Goal: Task Accomplishment & Management: Manage account settings

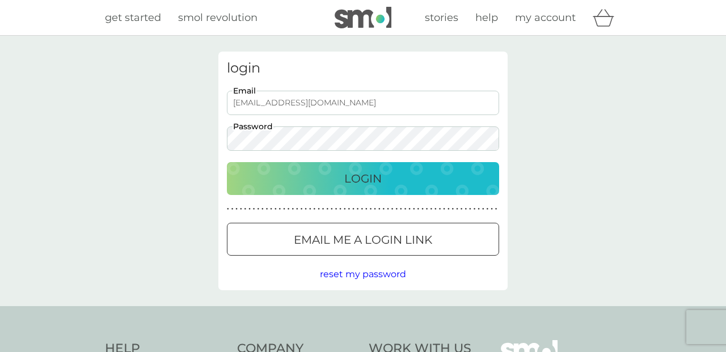
click at [360, 175] on p "Login" at bounding box center [362, 179] width 37 height 18
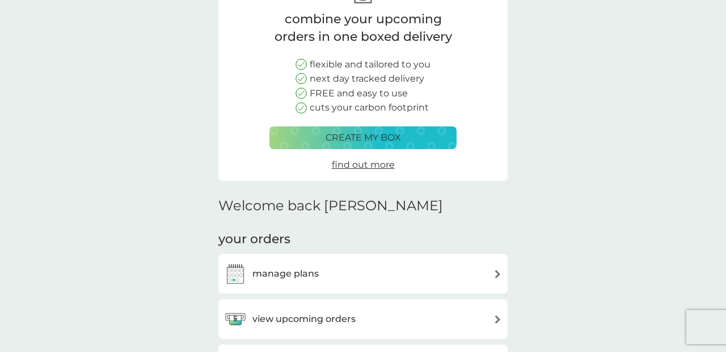
scroll to position [88, 0]
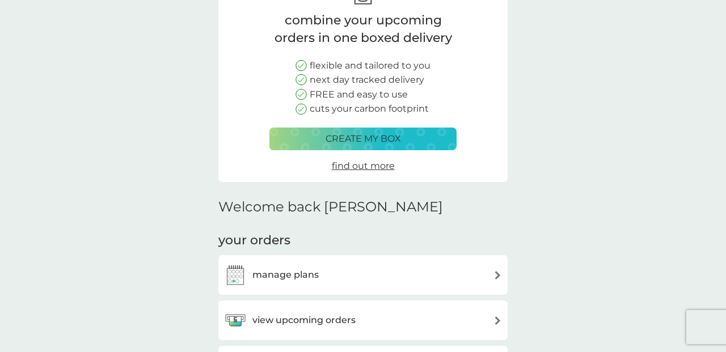
click at [498, 271] on img at bounding box center [498, 275] width 9 height 9
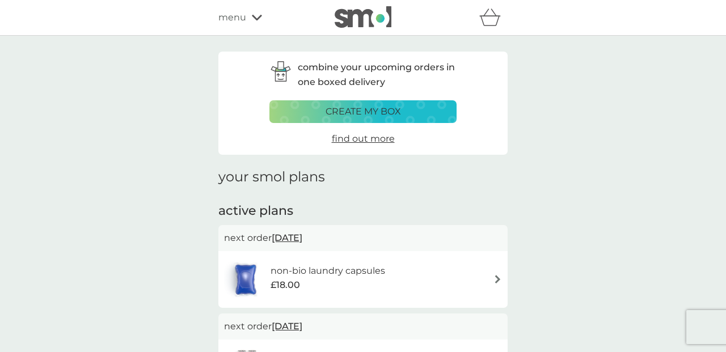
click at [378, 110] on p "create my box" at bounding box center [363, 111] width 75 height 15
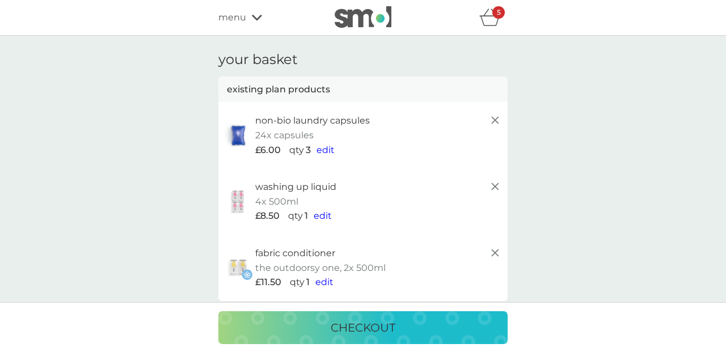
click at [490, 22] on icon "basket" at bounding box center [490, 18] width 22 height 18
click at [493, 17] on div "5" at bounding box center [499, 12] width 12 height 12
click at [494, 119] on line at bounding box center [495, 120] width 7 height 7
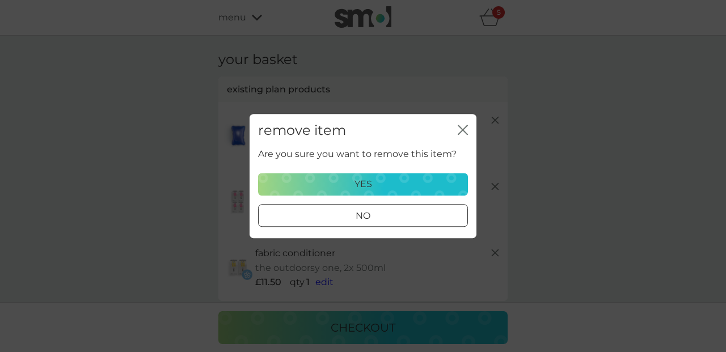
click at [414, 180] on div "yes" at bounding box center [363, 184] width 195 height 15
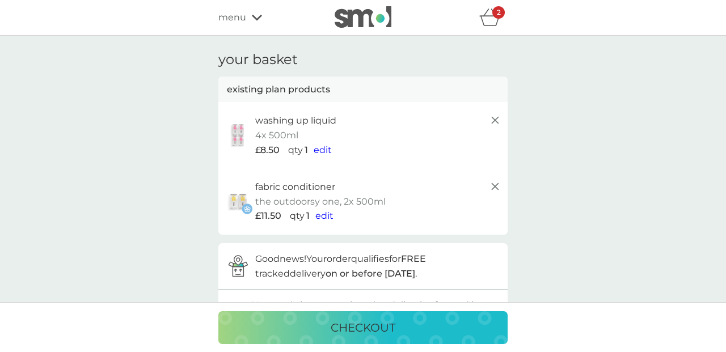
click at [496, 119] on line at bounding box center [495, 120] width 7 height 7
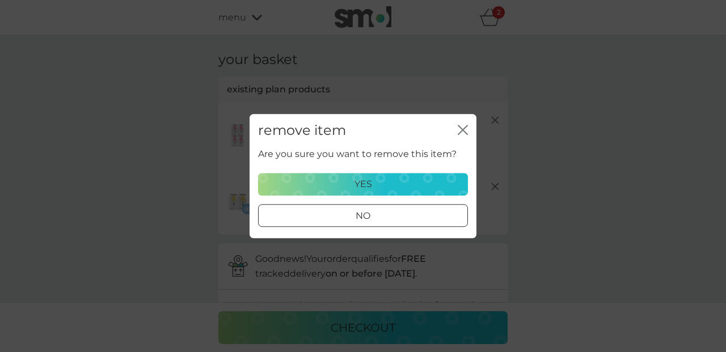
click at [412, 182] on div "yes" at bounding box center [363, 184] width 195 height 15
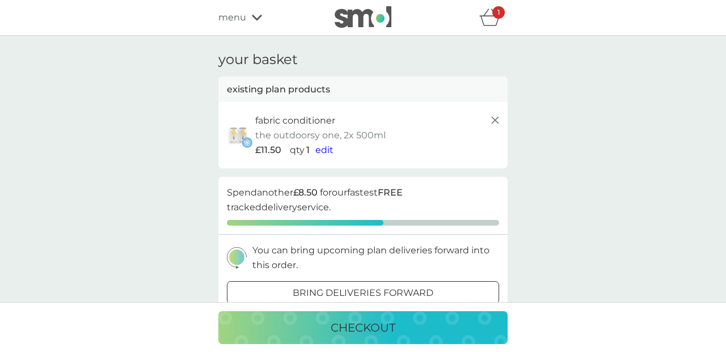
click at [496, 117] on icon at bounding box center [496, 120] width 14 height 14
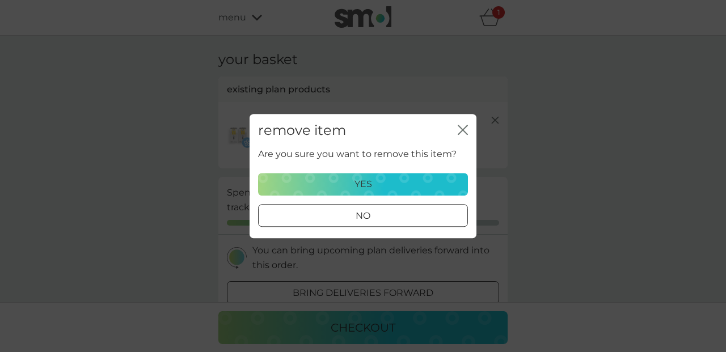
click at [410, 184] on div "yes" at bounding box center [363, 184] width 195 height 15
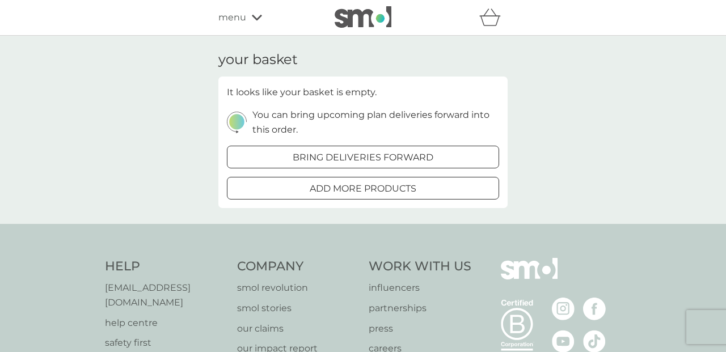
click at [256, 19] on icon at bounding box center [257, 18] width 10 height 6
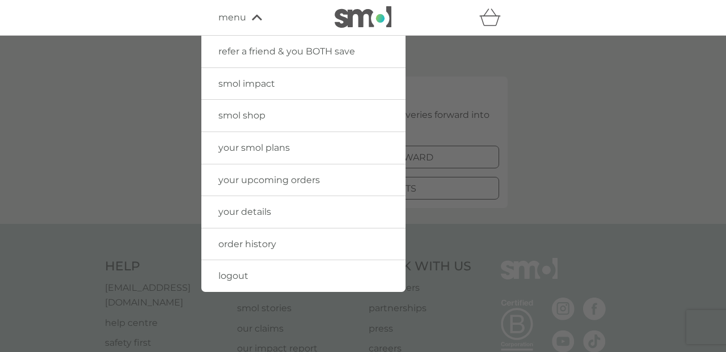
click at [280, 146] on span "your smol plans" at bounding box center [253, 147] width 71 height 11
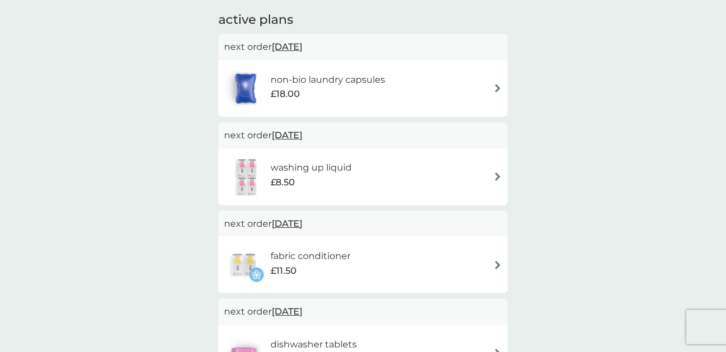
scroll to position [196, 0]
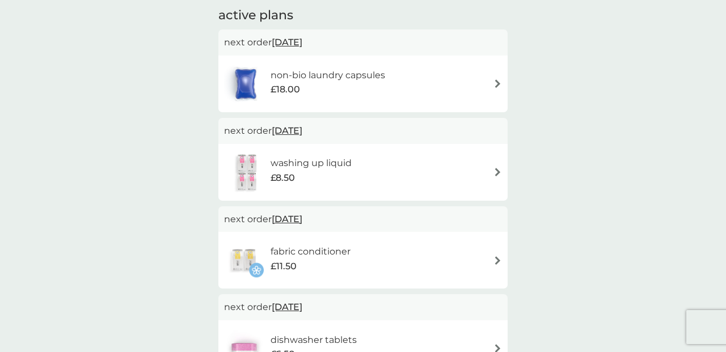
click at [302, 126] on span "29 Nov 2025" at bounding box center [287, 131] width 31 height 22
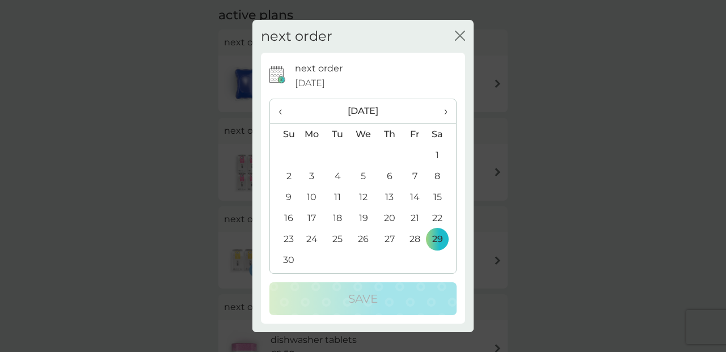
click at [447, 111] on span "›" at bounding box center [441, 111] width 11 height 24
click at [416, 175] on td "6" at bounding box center [415, 176] width 26 height 21
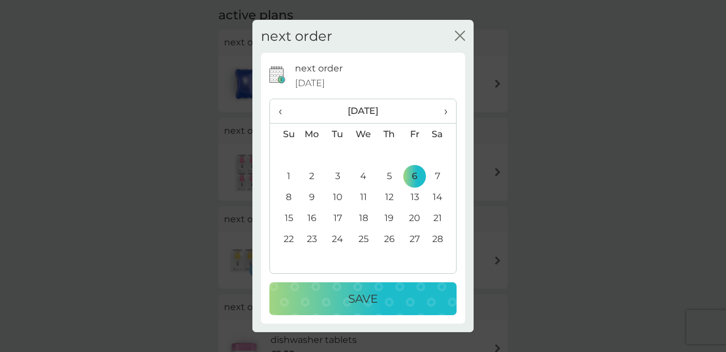
click at [376, 300] on p "Save" at bounding box center [363, 299] width 30 height 18
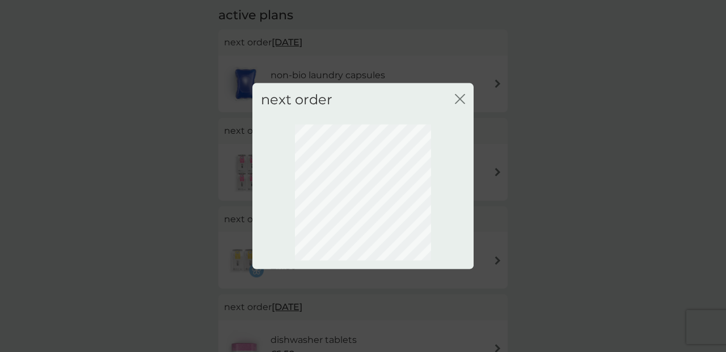
scroll to position [123, 0]
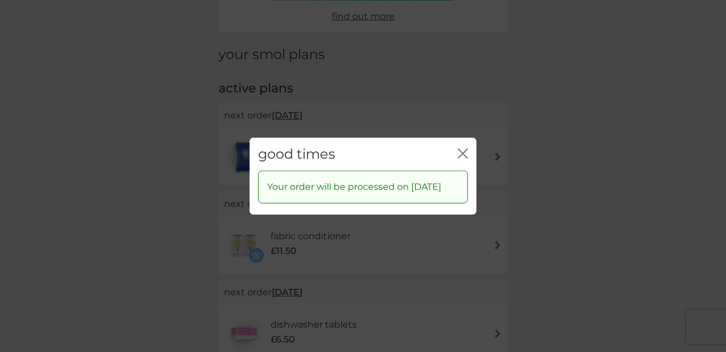
click at [463, 148] on icon "close" at bounding box center [463, 153] width 10 height 10
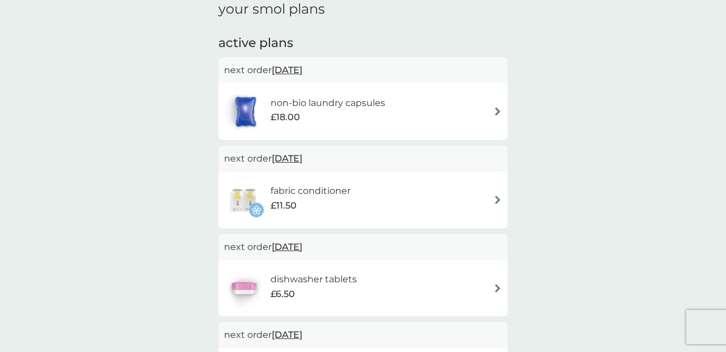
scroll to position [170, 0]
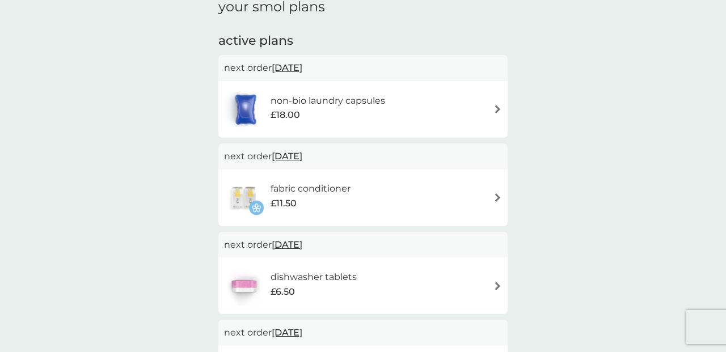
click at [498, 193] on img at bounding box center [498, 197] width 9 height 9
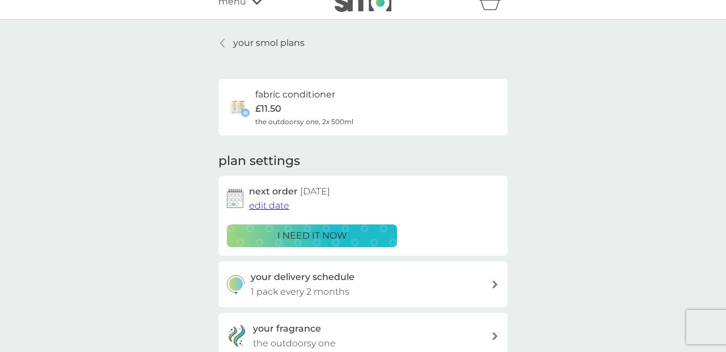
scroll to position [20, 0]
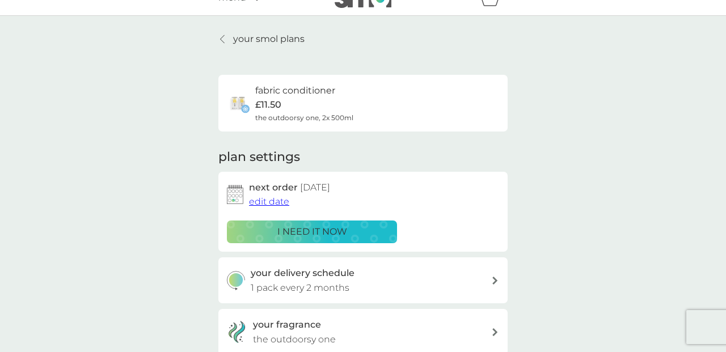
click at [268, 200] on span "edit date" at bounding box center [269, 201] width 40 height 11
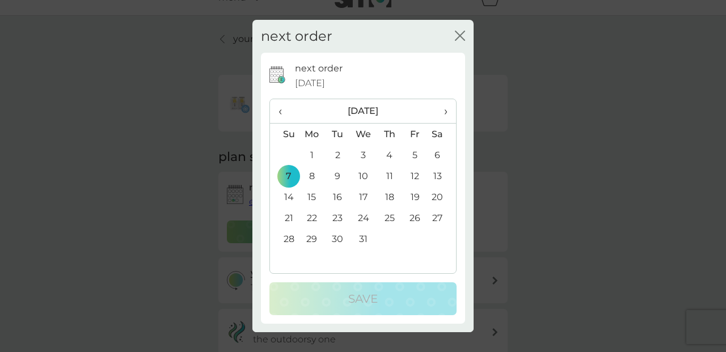
click at [446, 111] on span "›" at bounding box center [441, 111] width 11 height 24
click at [412, 178] on td "6" at bounding box center [415, 176] width 26 height 21
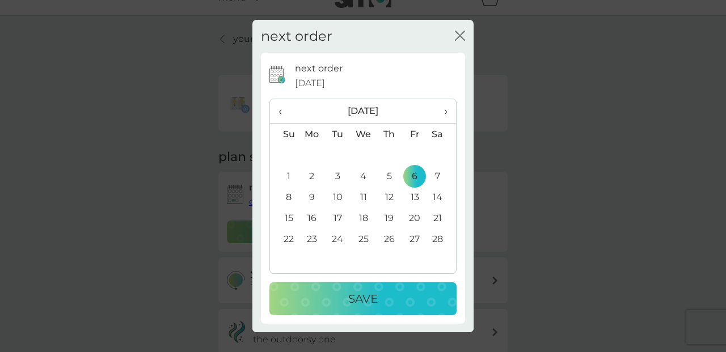
click at [357, 300] on p "Save" at bounding box center [363, 299] width 30 height 18
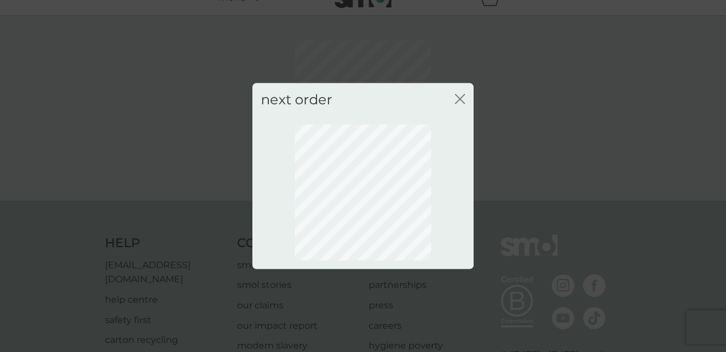
click at [461, 99] on icon "close" at bounding box center [462, 98] width 5 height 9
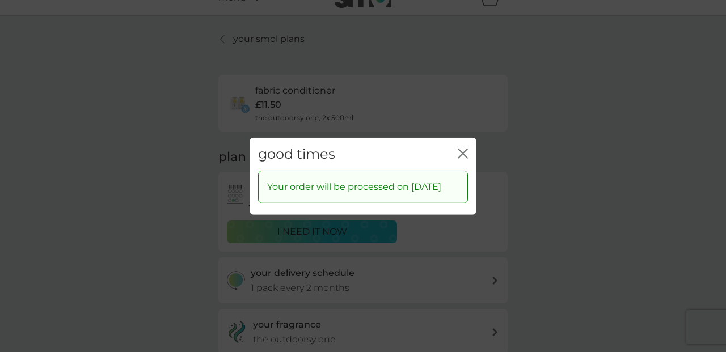
click at [463, 148] on icon "close" at bounding box center [463, 153] width 10 height 10
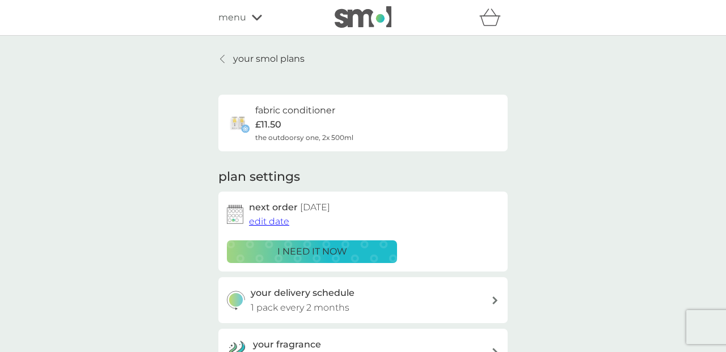
scroll to position [0, 0]
click at [240, 58] on p "your smol plans" at bounding box center [268, 59] width 71 height 15
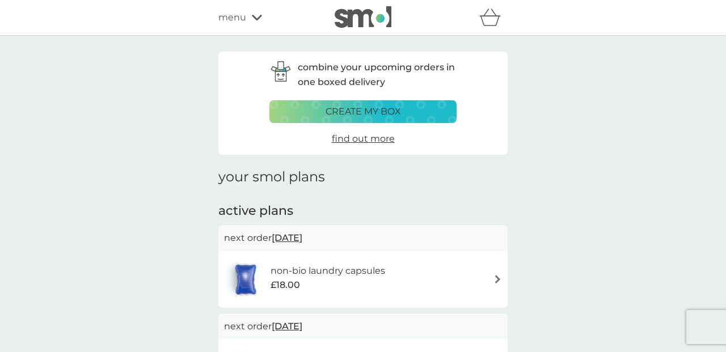
click at [254, 18] on icon at bounding box center [257, 18] width 10 height 6
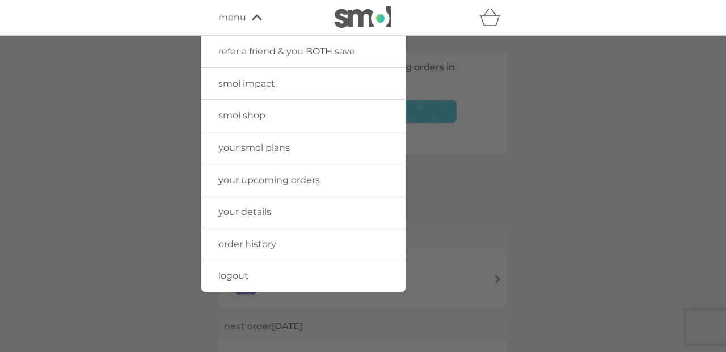
click at [236, 273] on span "logout" at bounding box center [233, 276] width 30 height 11
